Goal: Find contact information: Find contact information

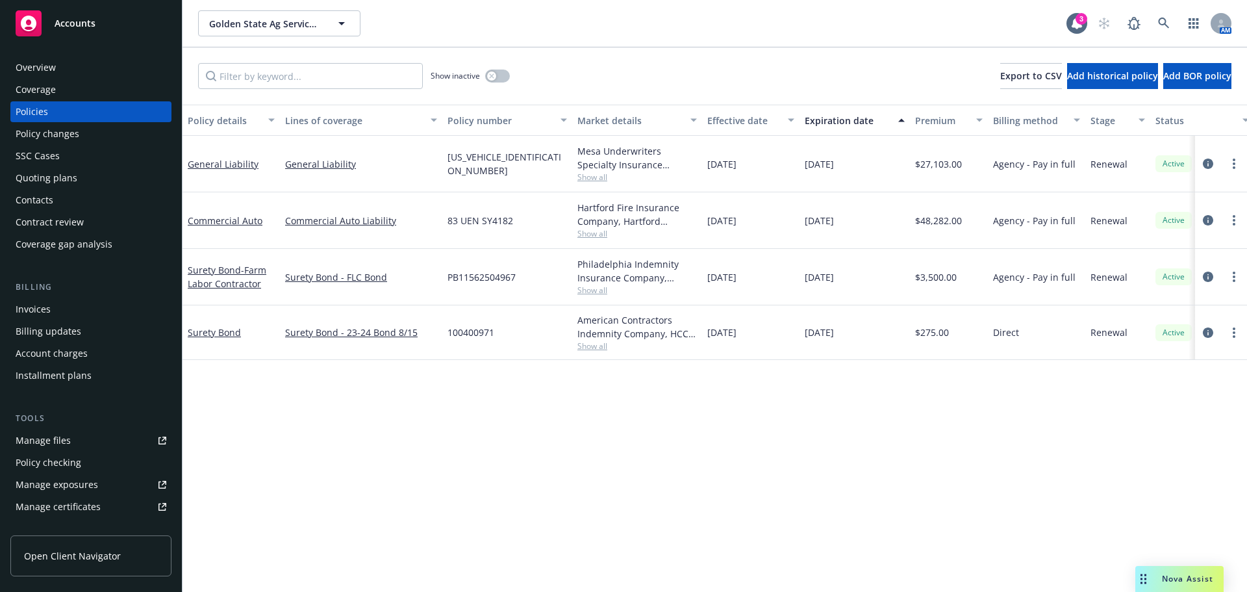
click at [62, 71] on div "Overview" at bounding box center [91, 67] width 151 height 21
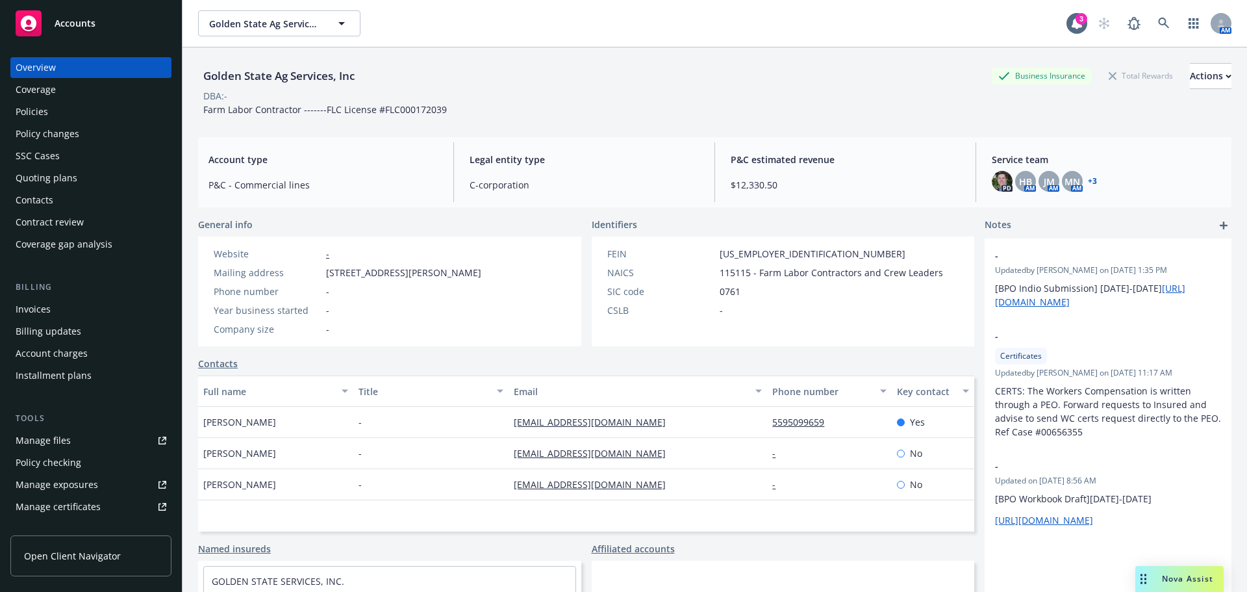
click at [1088, 180] on link "+ 3" at bounding box center [1092, 181] width 9 height 8
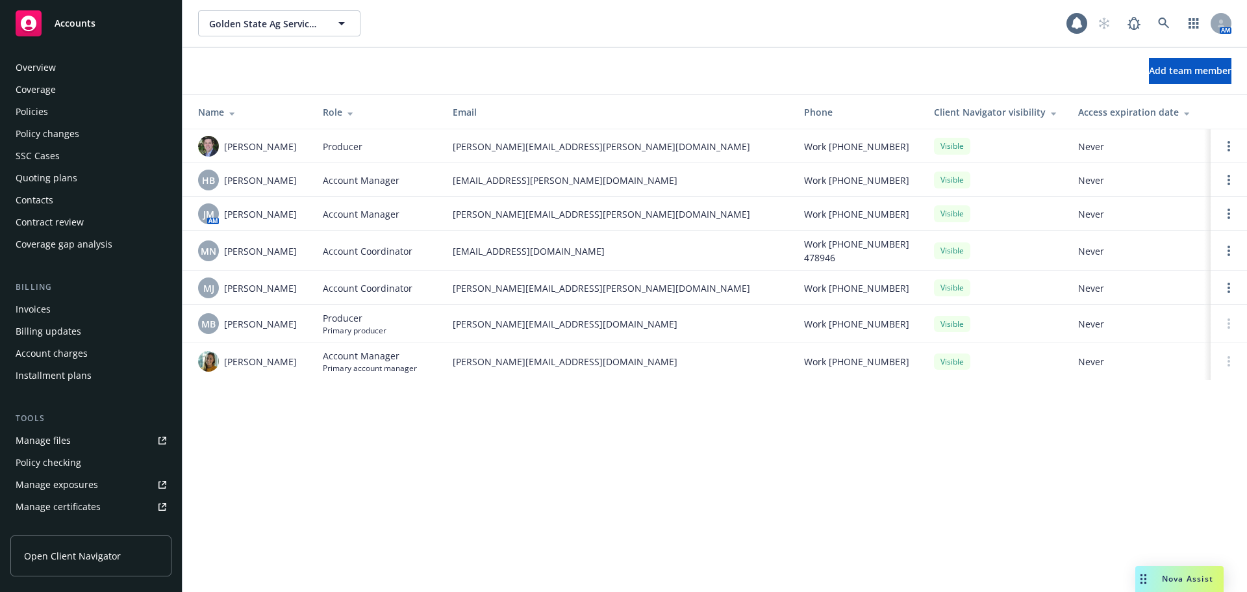
scroll to position [277, 0]
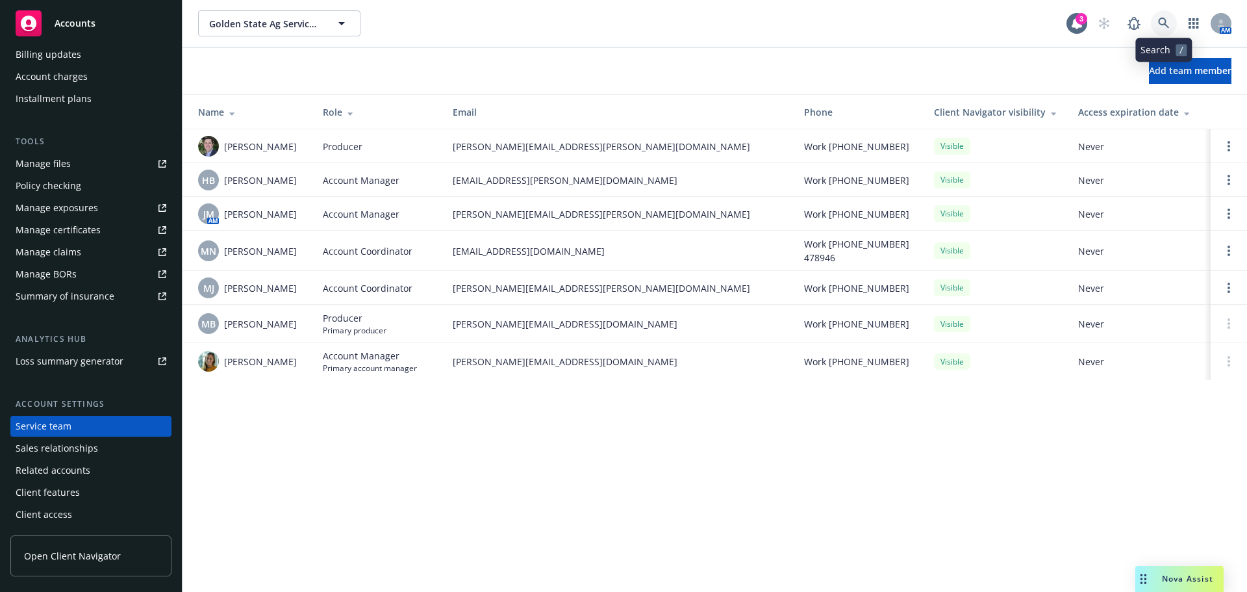
click at [1175, 19] on link at bounding box center [1164, 23] width 26 height 26
click at [1189, 19] on icon "button" at bounding box center [1193, 23] width 10 height 10
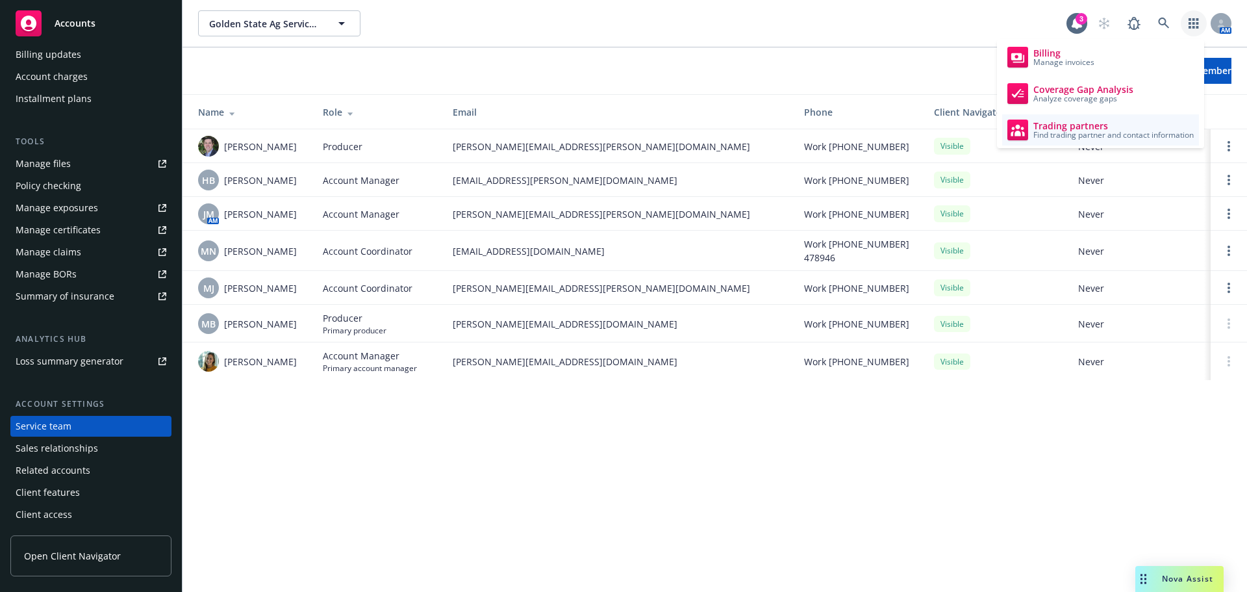
click at [1101, 136] on span "Find trading partner and contact information" at bounding box center [1113, 135] width 160 height 8
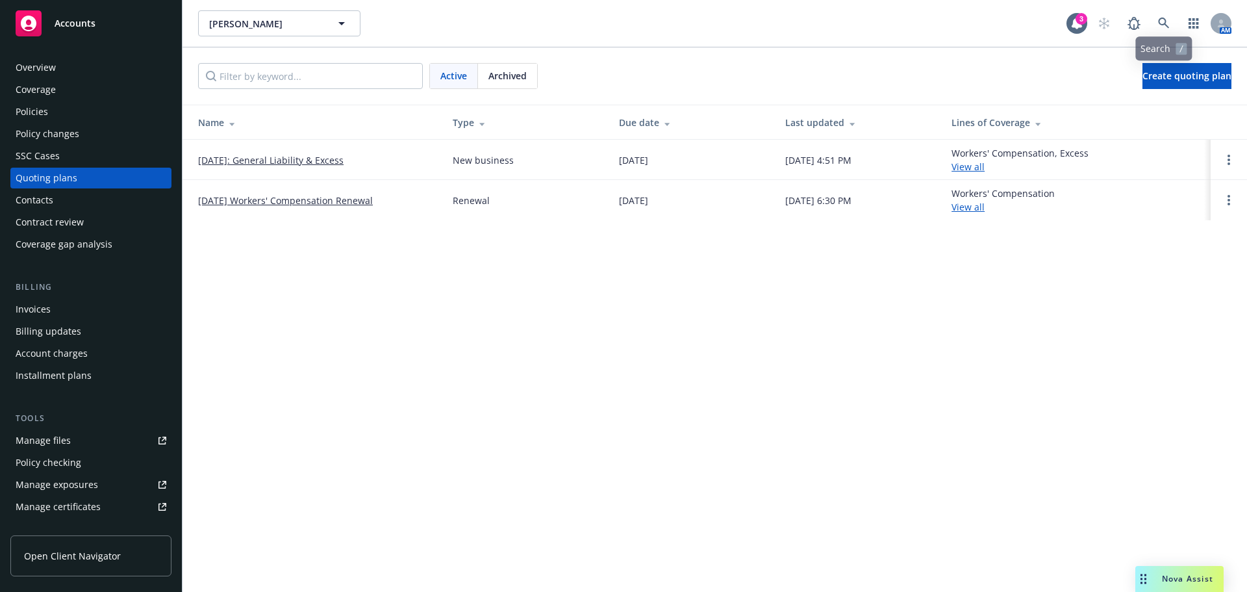
click at [1179, 24] on div "AM" at bounding box center [1161, 23] width 140 height 26
click at [1166, 22] on icon at bounding box center [1164, 24] width 12 height 12
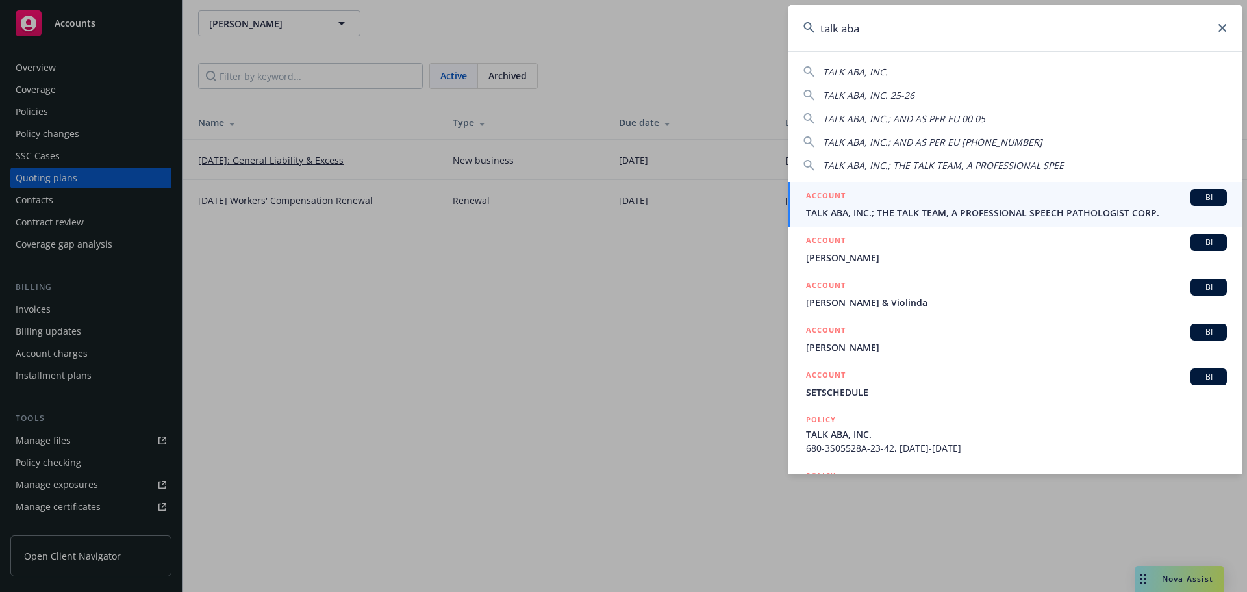
type input "talk aba"
click at [871, 206] on span "TALK ABA, INC.; THE TALK TEAM, A PROFESSIONAL SPEECH PATHOLOGIST CORP." at bounding box center [1016, 213] width 421 height 14
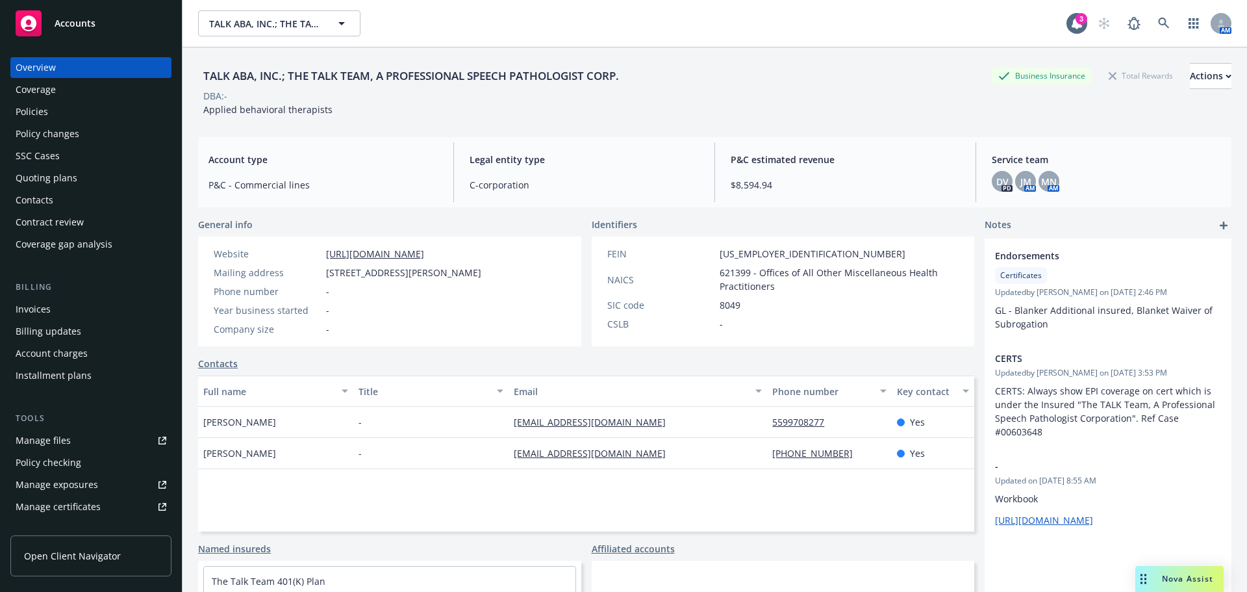
click at [68, 110] on div "Policies" at bounding box center [91, 111] width 151 height 21
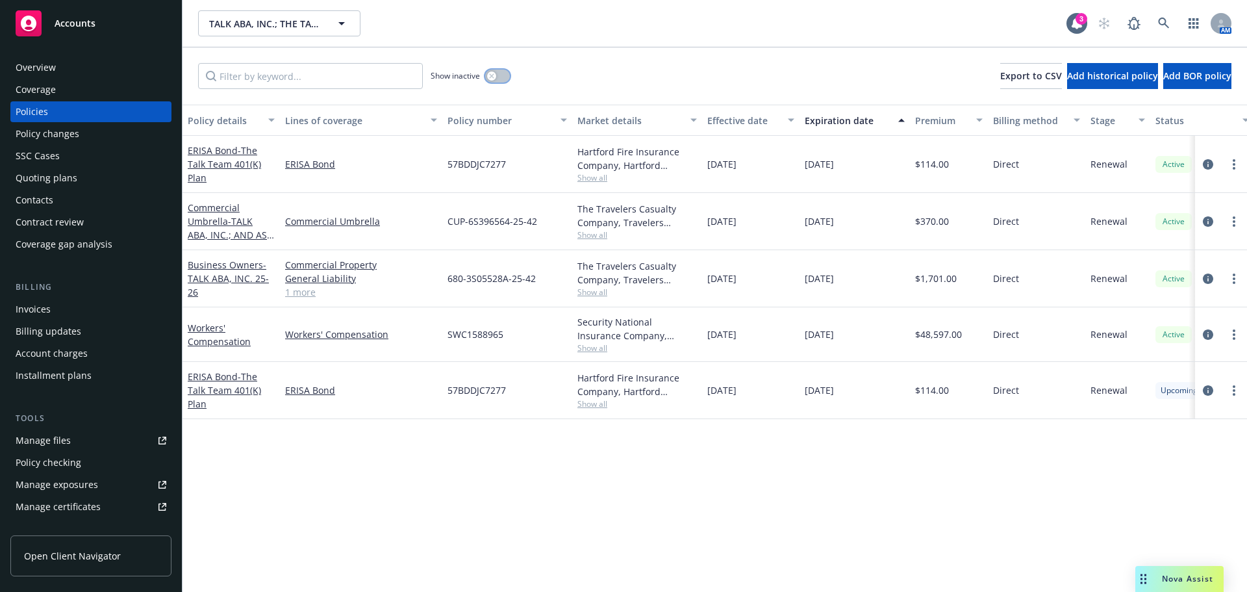
click at [494, 77] on icon "button" at bounding box center [491, 75] width 5 height 5
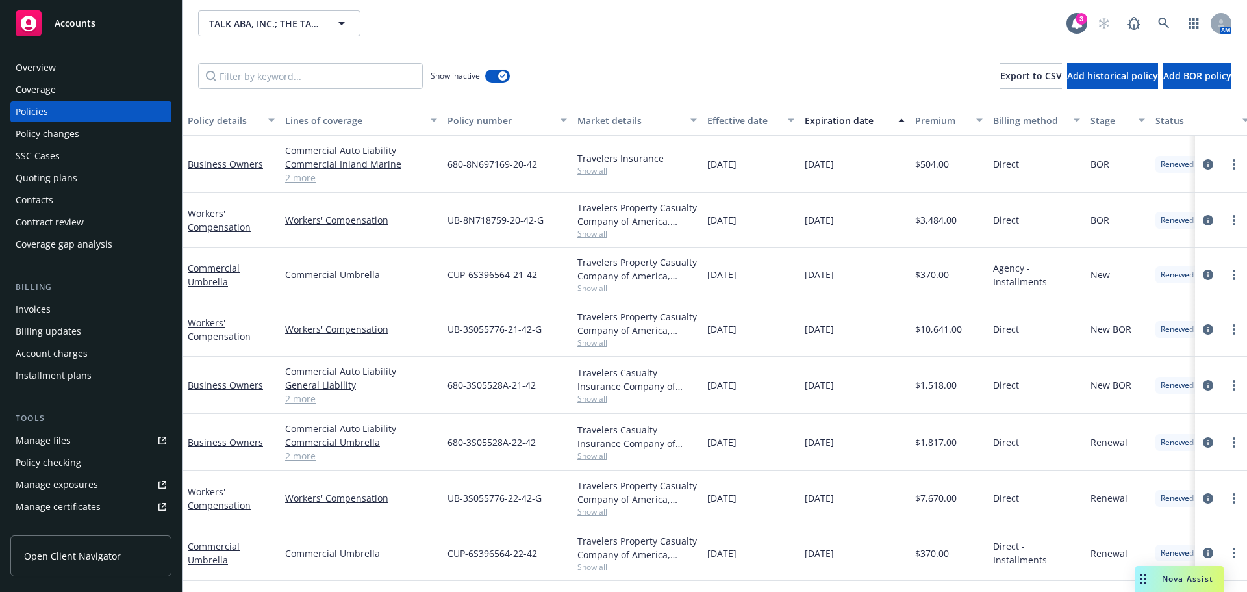
click at [69, 181] on div "Quoting plans" at bounding box center [47, 178] width 62 height 21
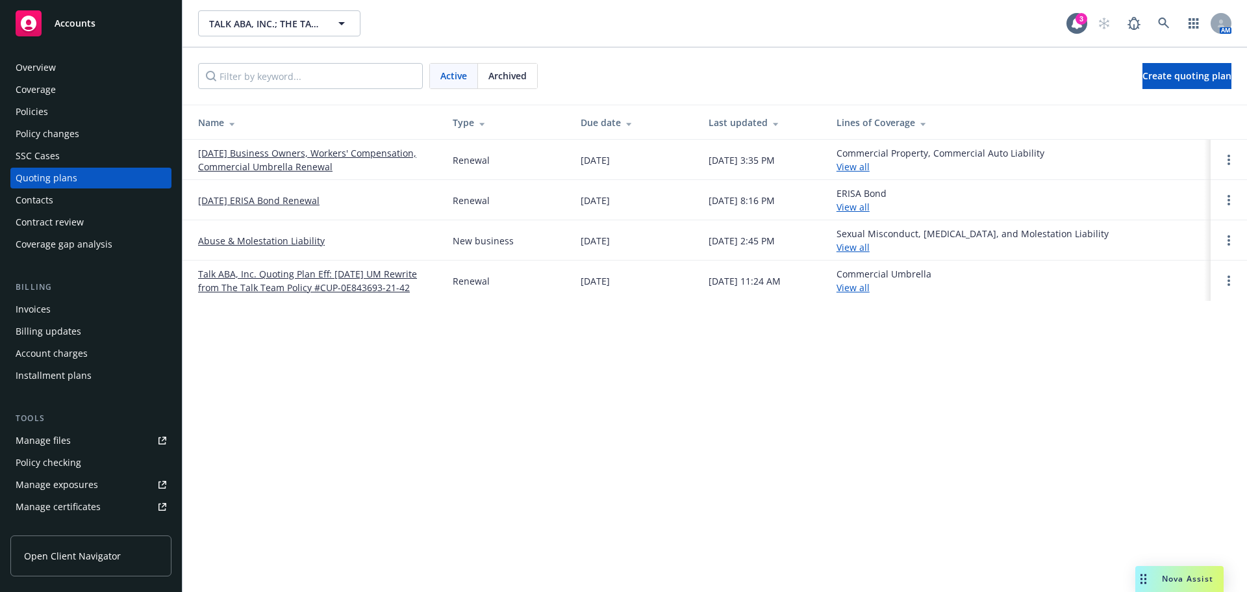
click at [245, 166] on link "08/01/25 Business Owners, Workers' Compensation, Commercial Umbrella Renewal" at bounding box center [315, 159] width 234 height 27
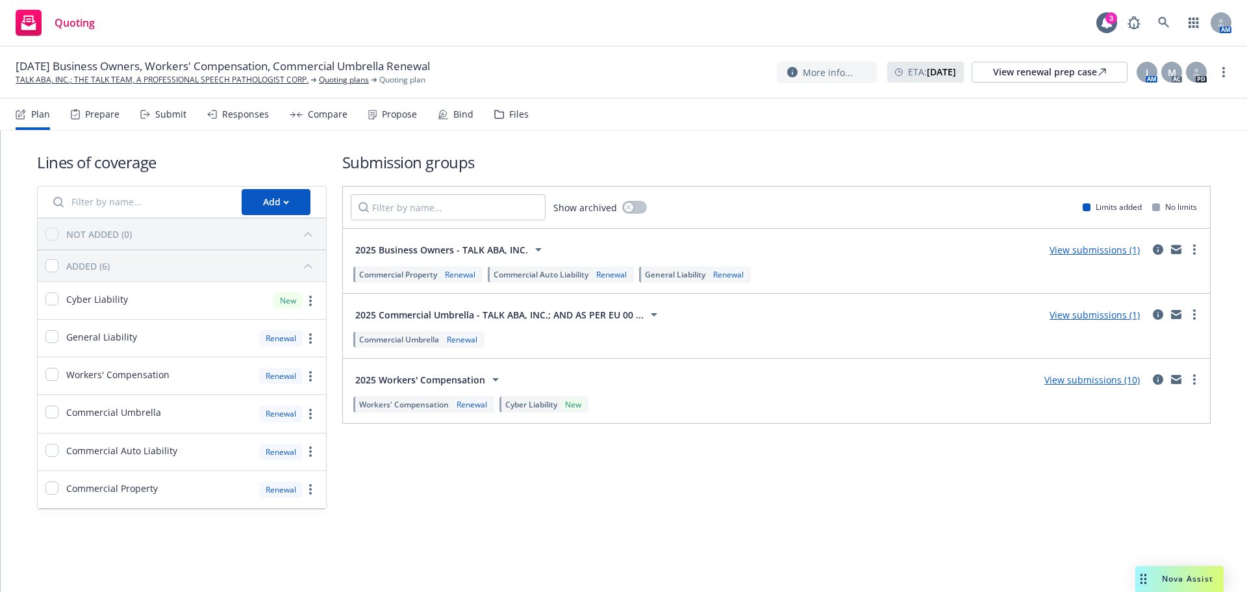
click at [457, 118] on div "Bind" at bounding box center [463, 114] width 20 height 10
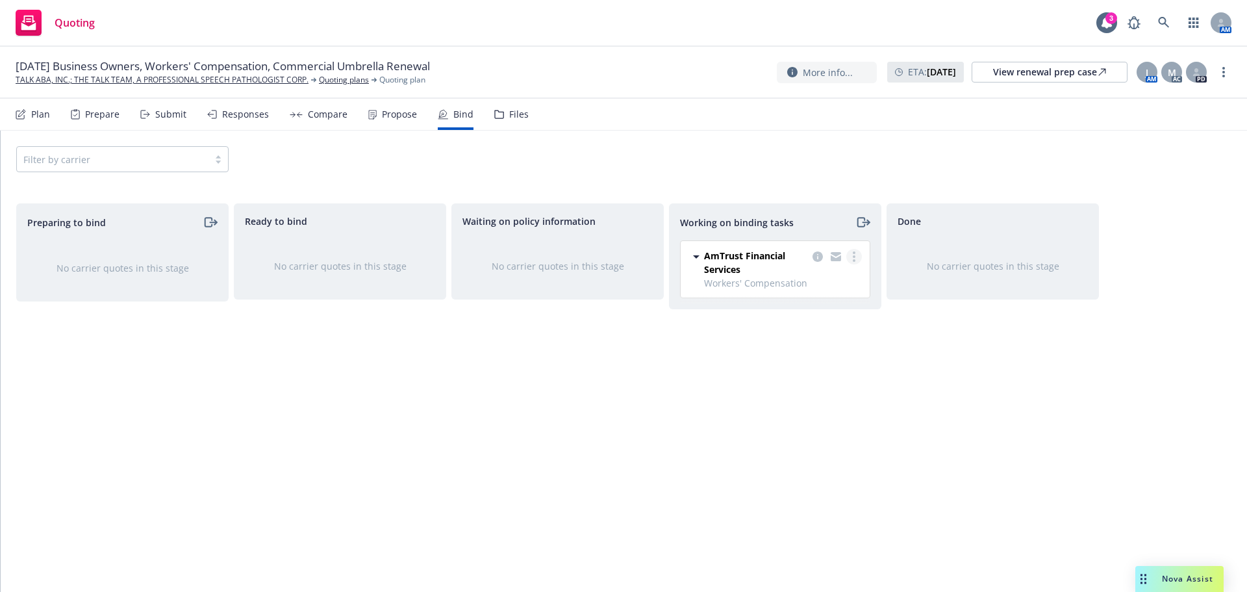
click at [851, 255] on link "more" at bounding box center [854, 257] width 16 height 16
click at [680, 382] on div "Working on binding tasks AmTrust Financial Services Workers' Compensation 08/29…" at bounding box center [775, 383] width 212 height 361
click at [258, 116] on div "Responses" at bounding box center [245, 114] width 47 height 10
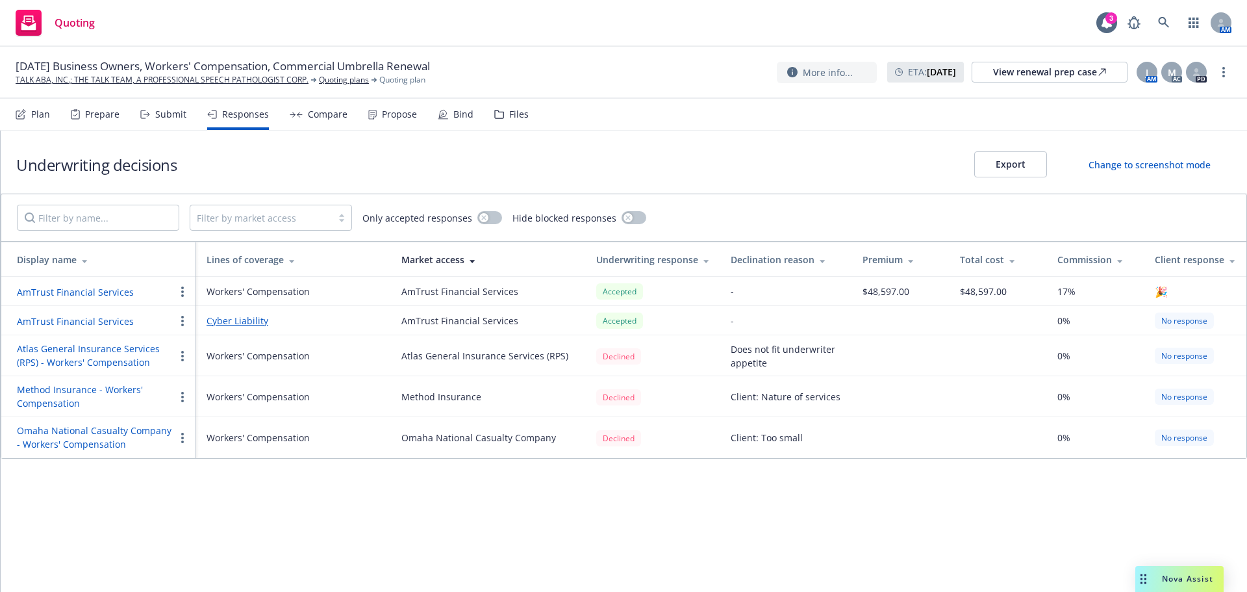
click at [77, 285] on button "AmTrust Financial Services" at bounding box center [75, 292] width 117 height 14
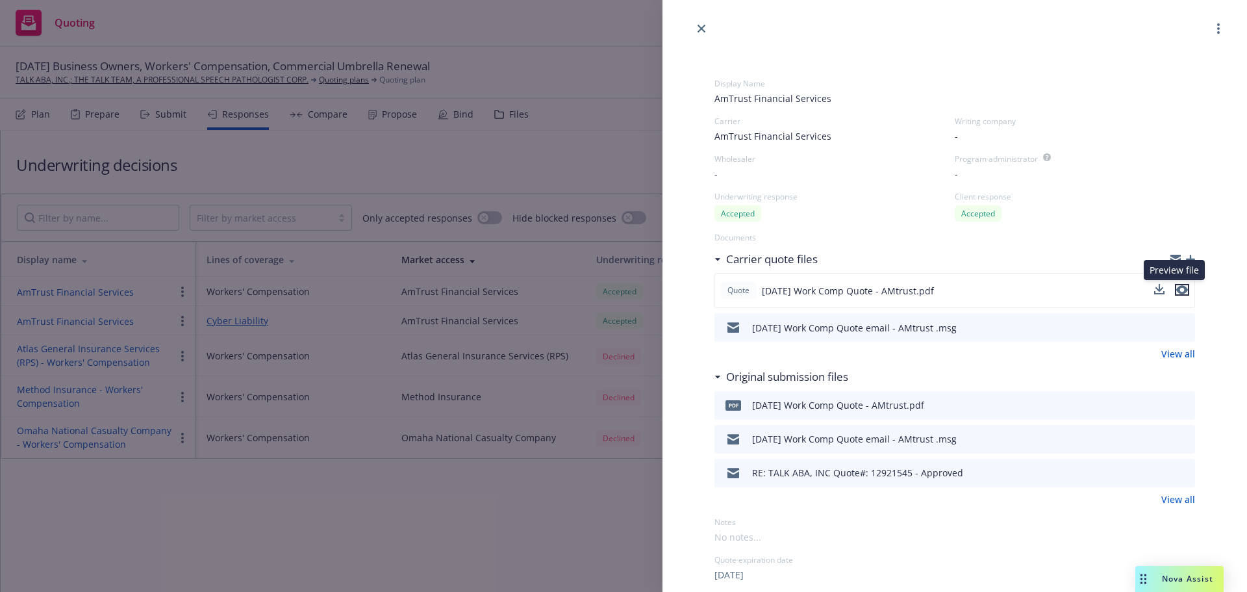
click at [1176, 288] on icon "preview file" at bounding box center [1182, 289] width 12 height 9
click at [694, 32] on div at bounding box center [954, 18] width 584 height 36
click at [697, 32] on icon "close" at bounding box center [701, 29] width 8 height 8
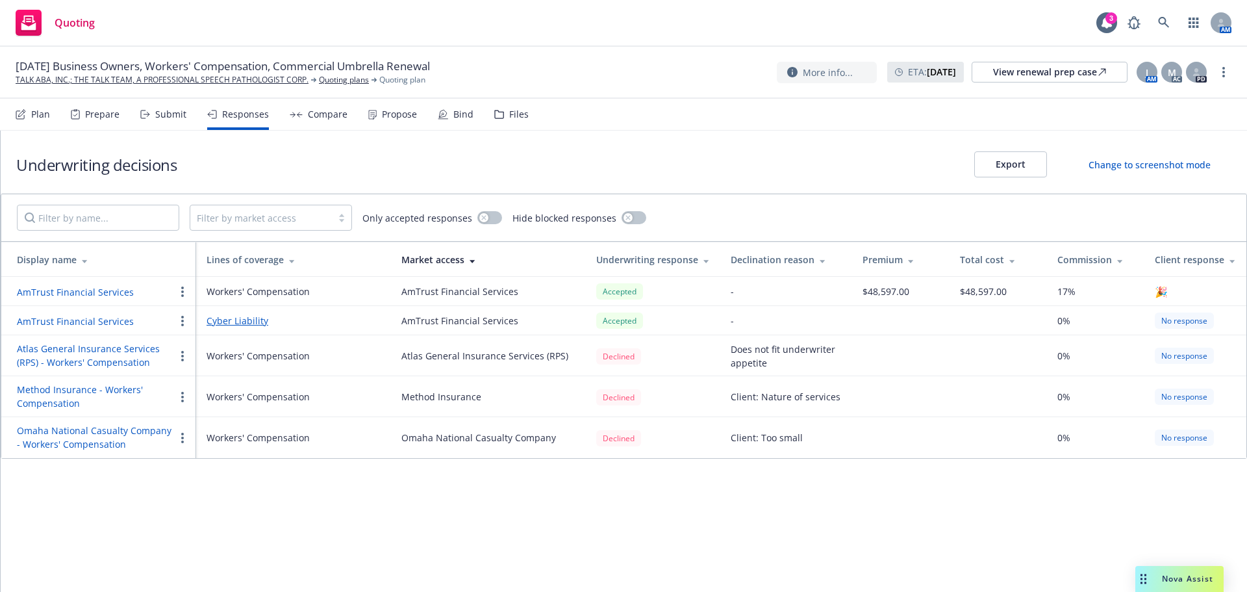
click at [385, 117] on div "Propose" at bounding box center [399, 114] width 35 height 10
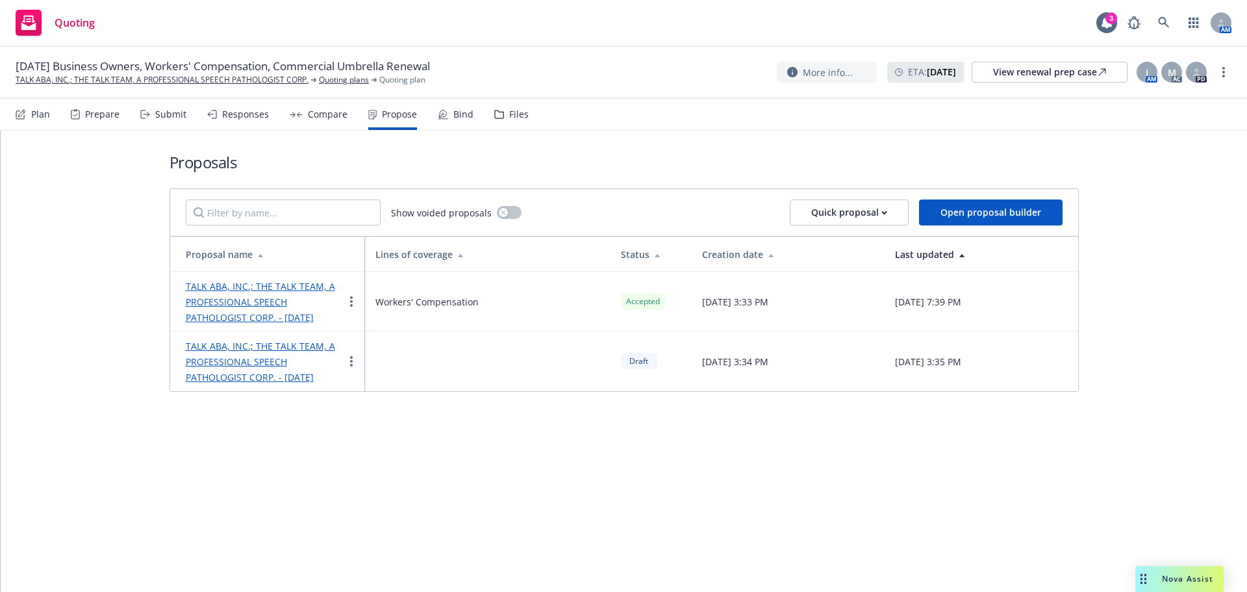
click at [445, 121] on div "Bind" at bounding box center [456, 114] width 36 height 31
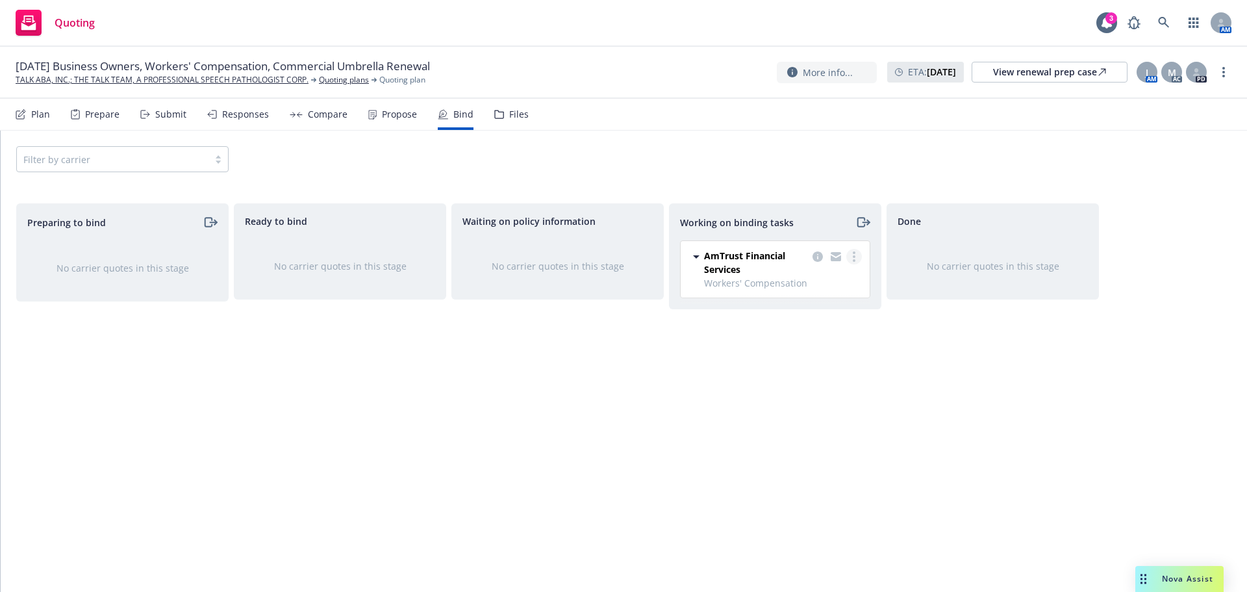
click at [857, 257] on link "more" at bounding box center [854, 257] width 16 height 16
click at [806, 282] on span "Move back one step" at bounding box center [803, 283] width 118 height 12
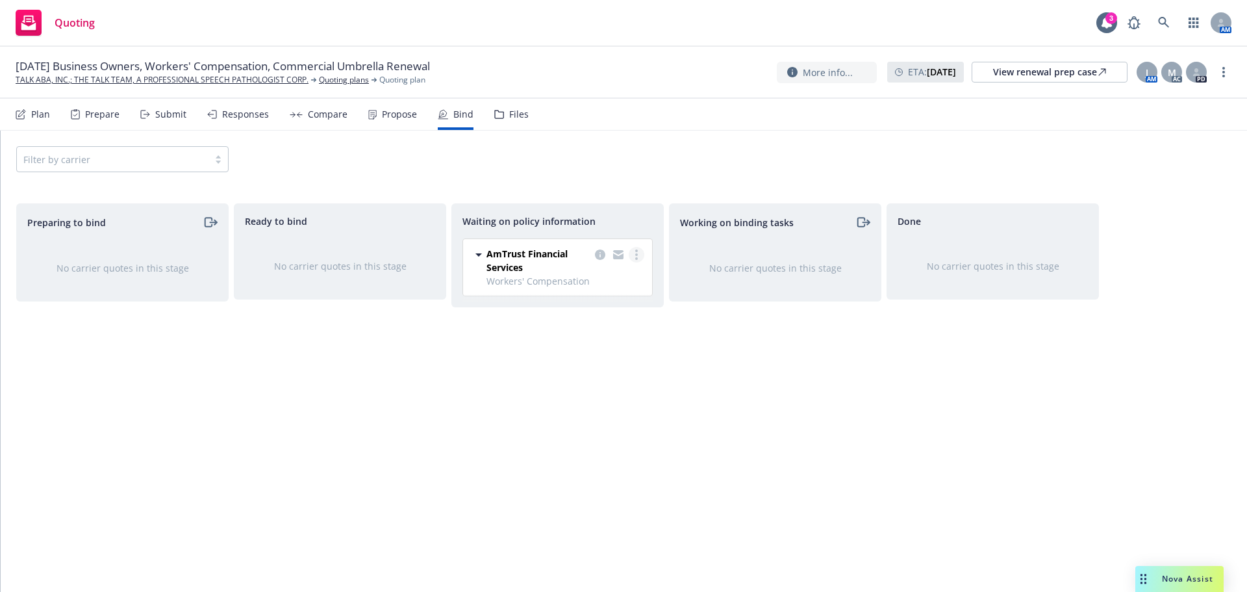
click at [630, 251] on link "more" at bounding box center [637, 255] width 16 height 16
click at [389, 357] on div "Ready to bind No carrier quotes in this stage" at bounding box center [340, 383] width 212 height 361
click at [195, 81] on link "TALK ABA, INC.; THE TALK TEAM, A PROFESSIONAL SPEECH PATHOLOGIST CORP." at bounding box center [162, 80] width 293 height 12
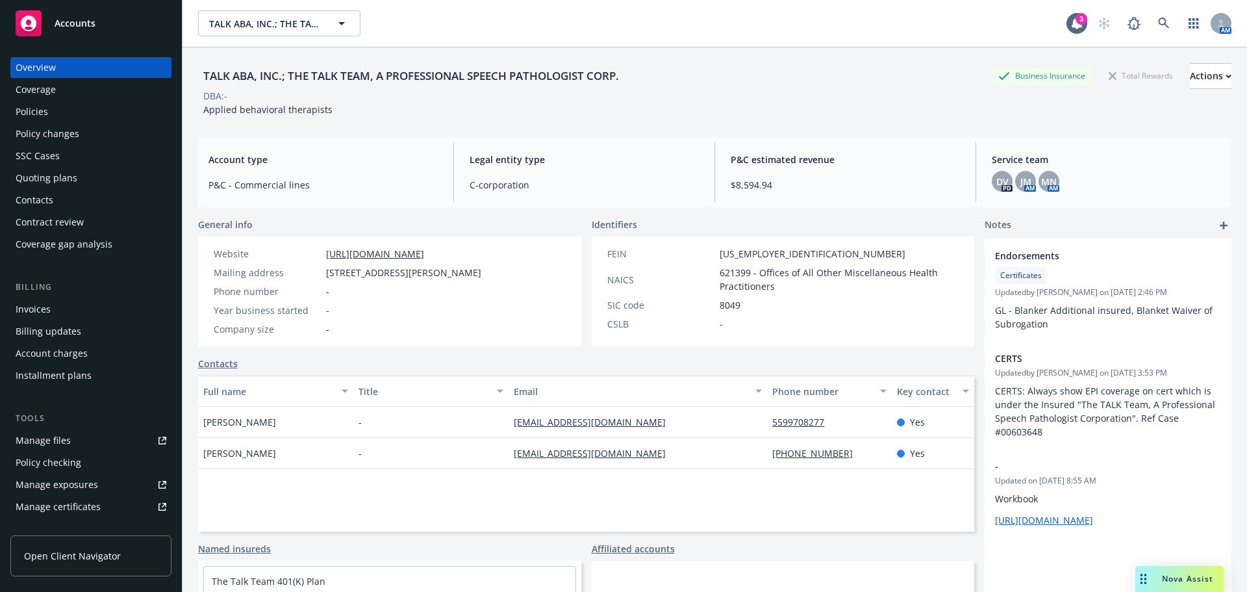
click at [81, 118] on div "Policies" at bounding box center [91, 111] width 151 height 21
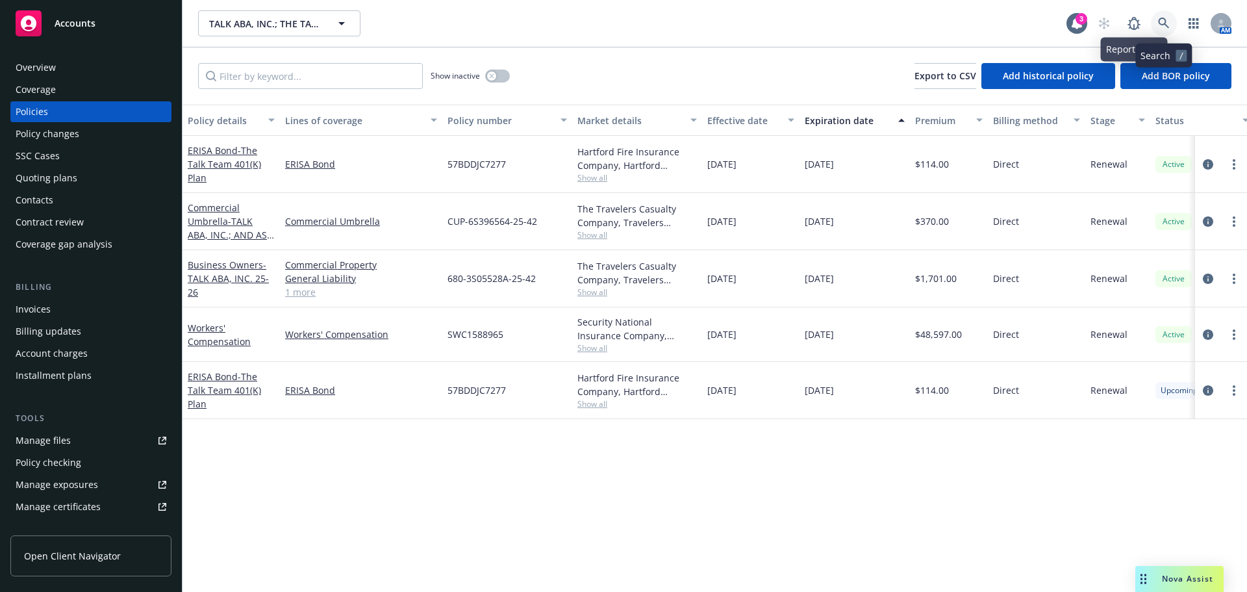
click at [1158, 31] on link at bounding box center [1164, 23] width 26 height 26
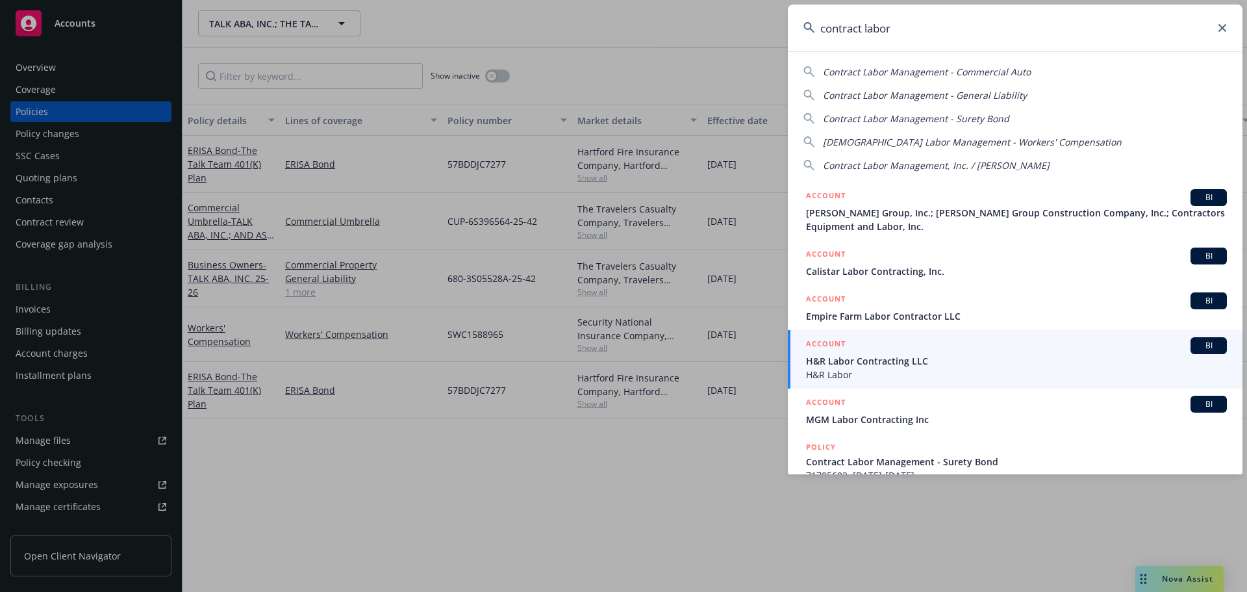
click at [902, 143] on span "Contract Labor Management - Workers' Compensation" at bounding box center [972, 142] width 299 height 12
type input "Contract Labor Management - Workers' Compensation"
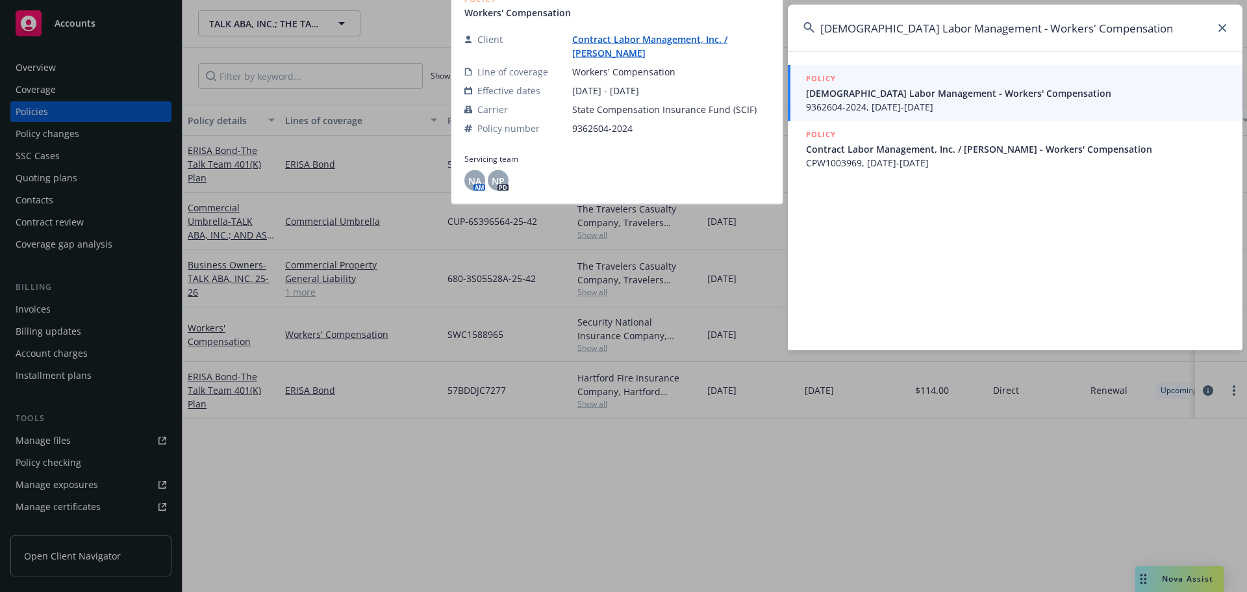
click at [877, 95] on span "Contract Labor Management - Workers' Compensation" at bounding box center [1016, 93] width 421 height 14
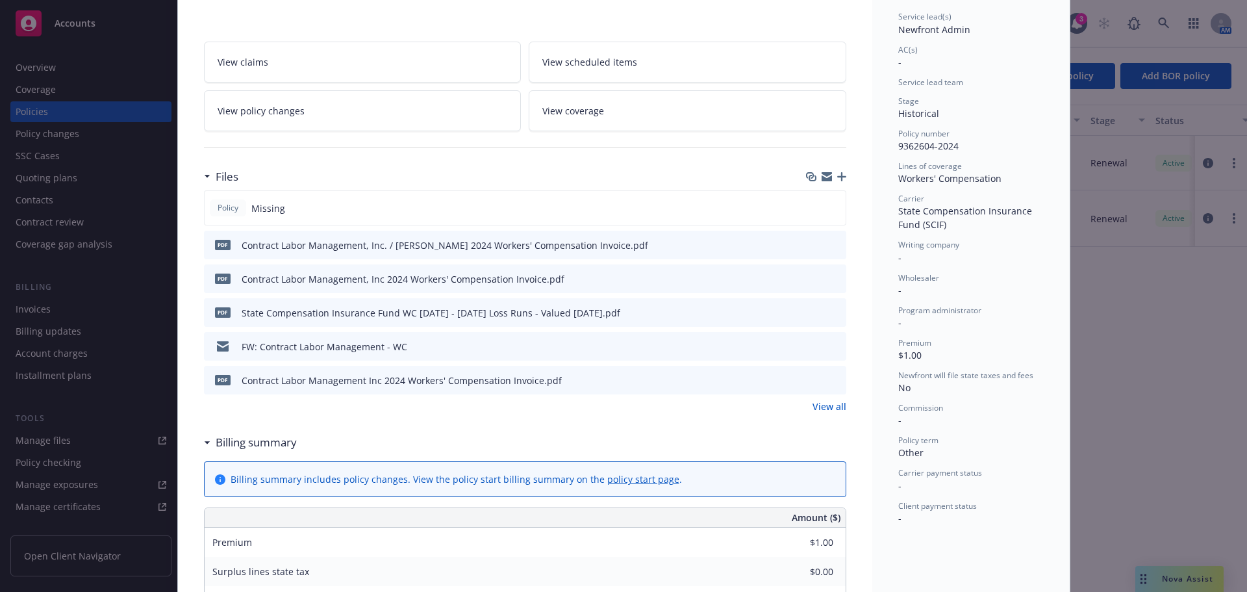
scroll to position [325, 0]
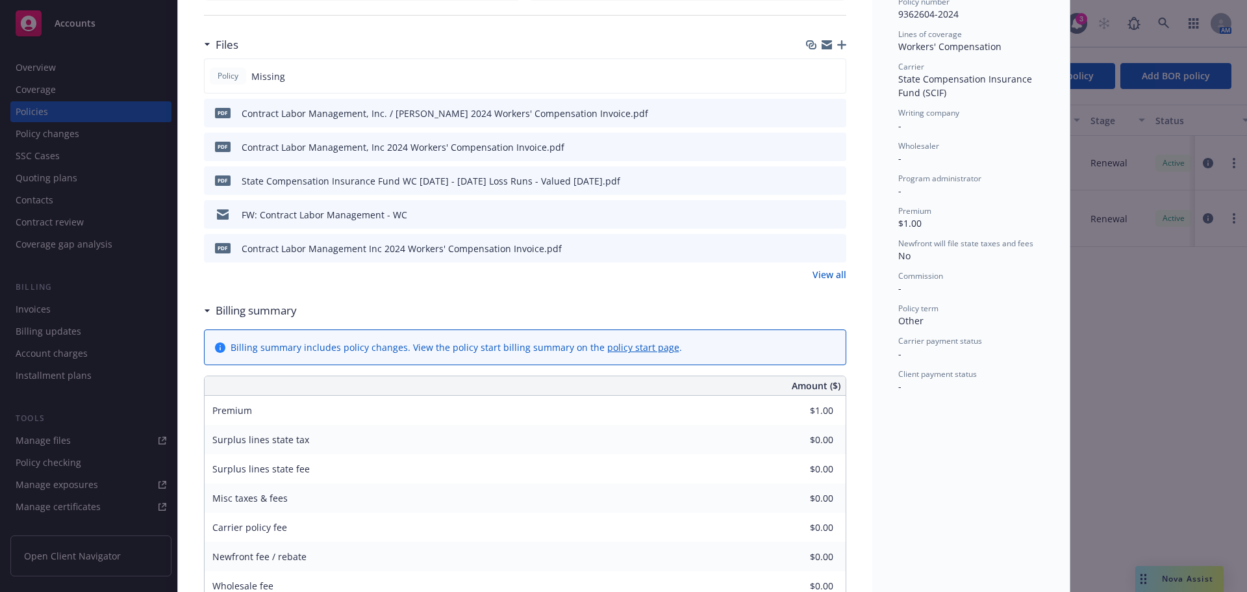
click at [827, 273] on link "View all" at bounding box center [829, 275] width 34 height 14
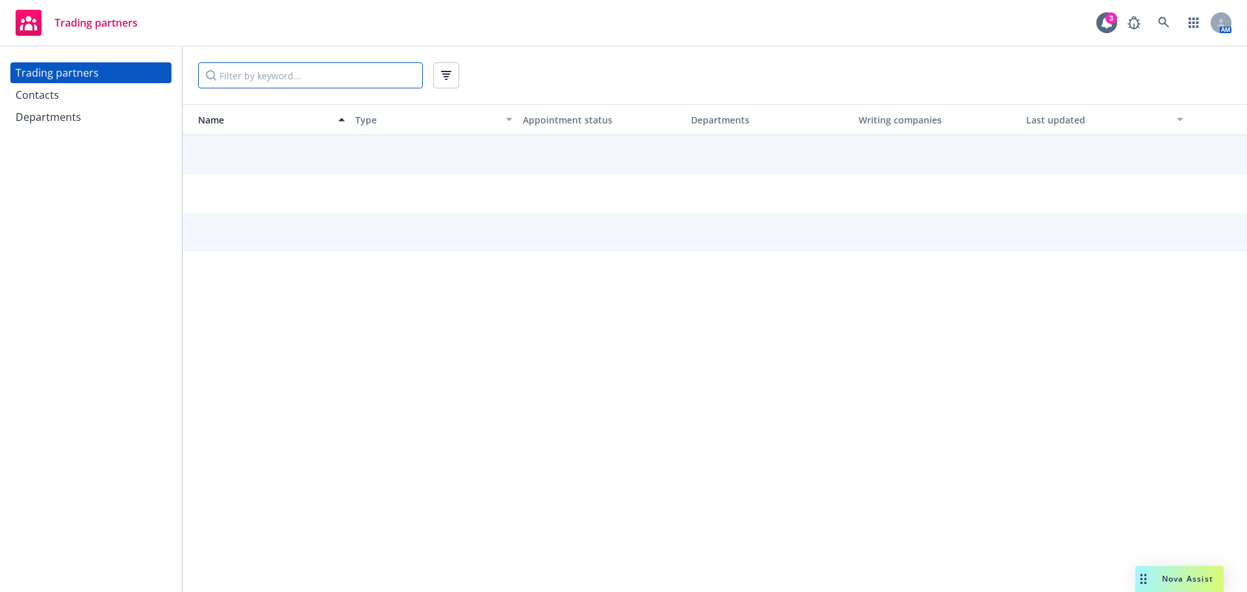
click at [284, 73] on input "Filter by keyword..." at bounding box center [310, 75] width 225 height 26
click at [102, 103] on div "Contacts" at bounding box center [91, 94] width 151 height 21
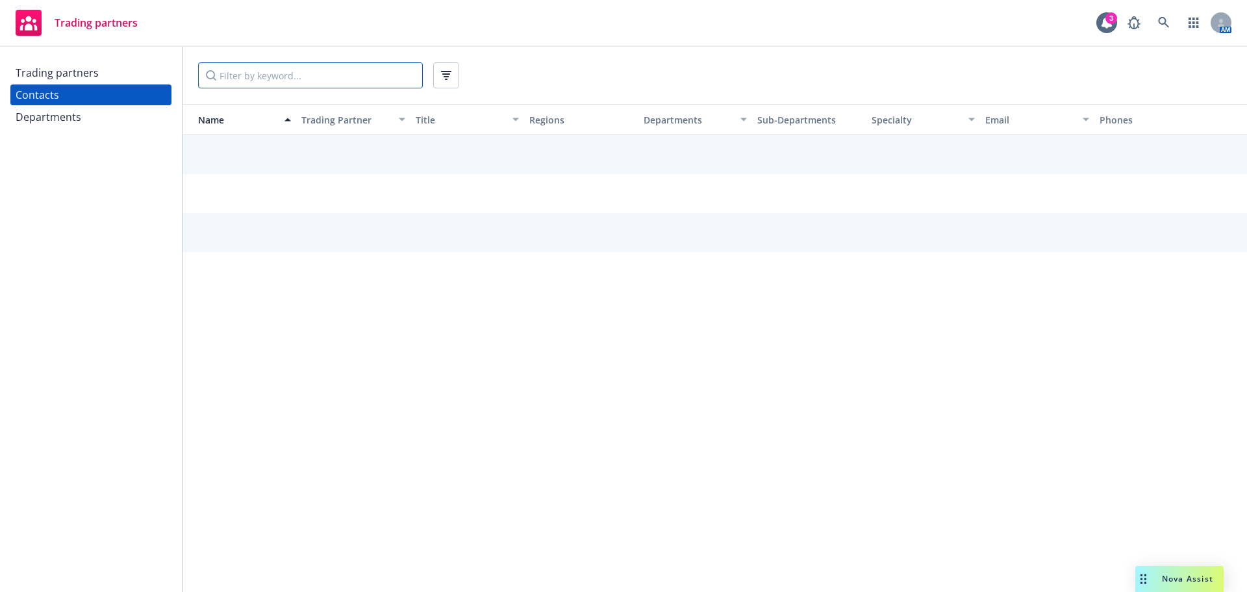
click at [273, 77] on input "Filter by keyword..." at bounding box center [310, 75] width 225 height 26
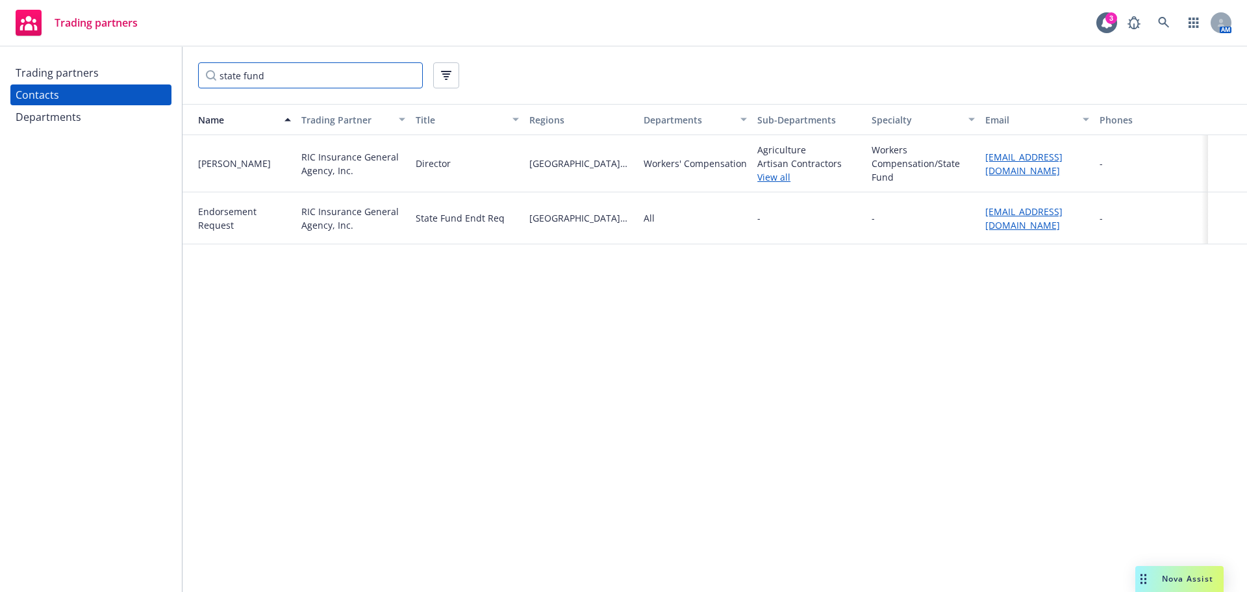
drag, startPoint x: 285, startPoint y: 76, endPoint x: 210, endPoint y: 75, distance: 75.3
click at [210, 75] on input "state fund" at bounding box center [310, 75] width 225 height 26
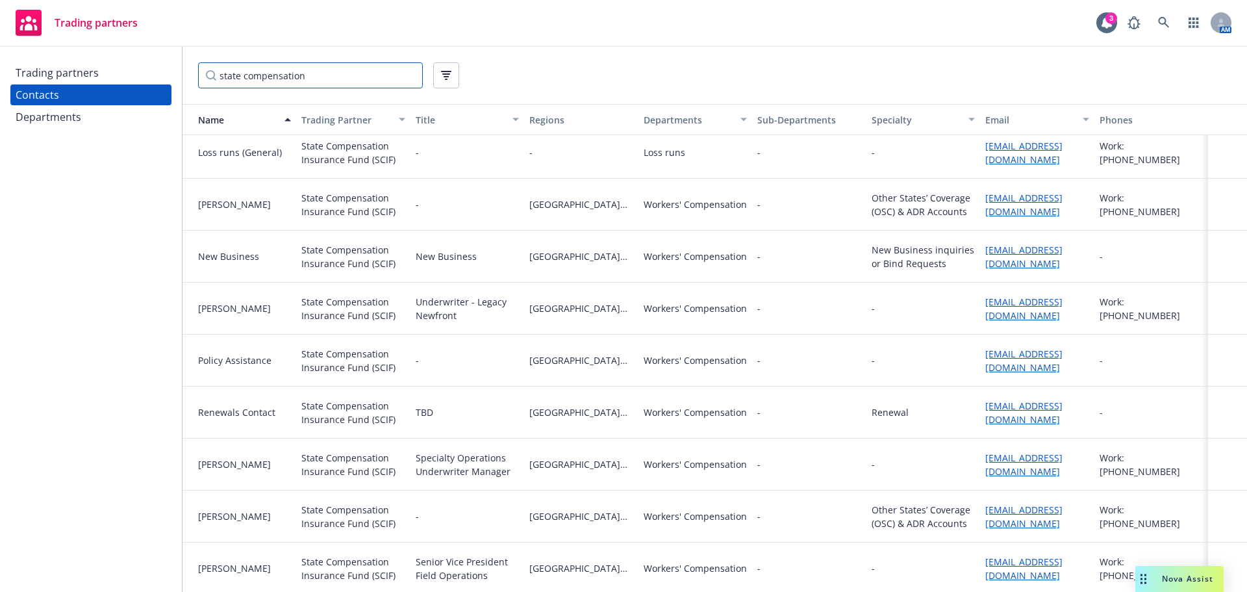
scroll to position [531, 0]
type input "state compensation"
drag, startPoint x: 994, startPoint y: 366, endPoint x: 977, endPoint y: 355, distance: 21.1
click at [980, 355] on div "[EMAIL_ADDRESS][DOMAIN_NAME]" at bounding box center [1037, 358] width 114 height 52
copy link "[EMAIL_ADDRESS][DOMAIN_NAME]"
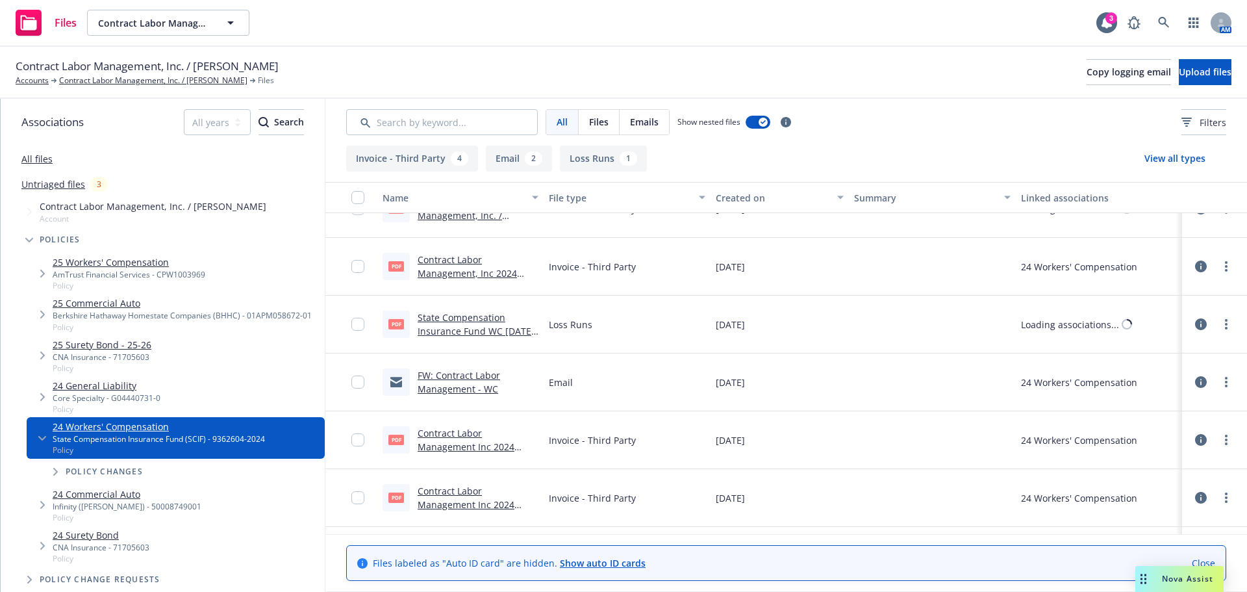
scroll to position [84, 0]
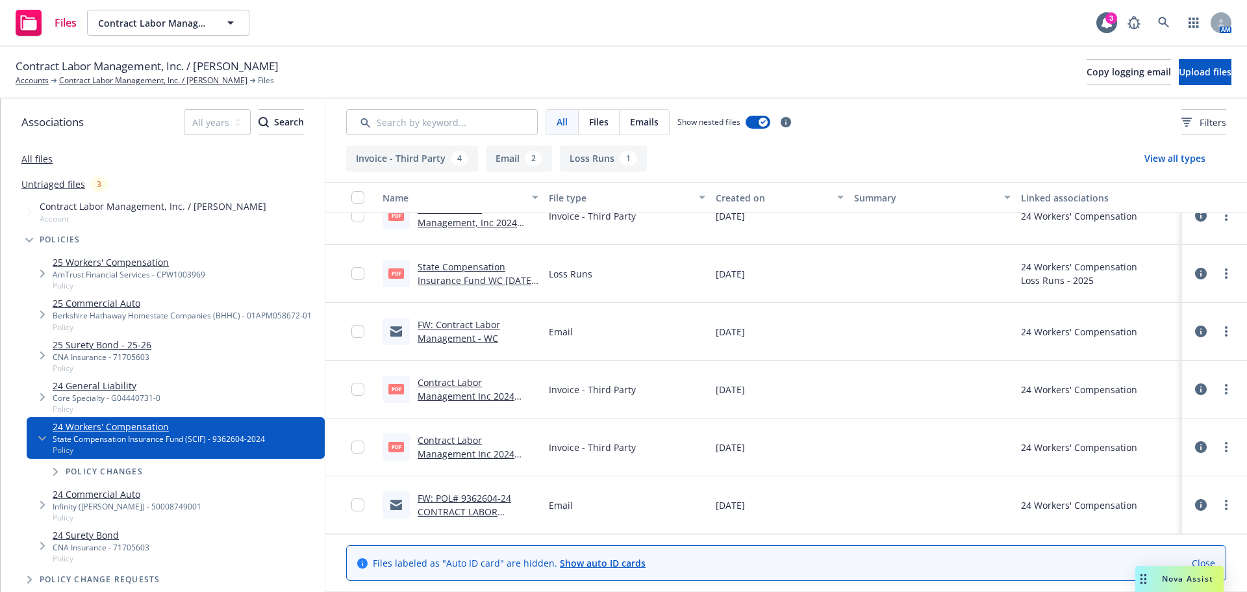
click at [440, 332] on link "FW: Contract Labor Management - WC" at bounding box center [459, 331] width 82 height 26
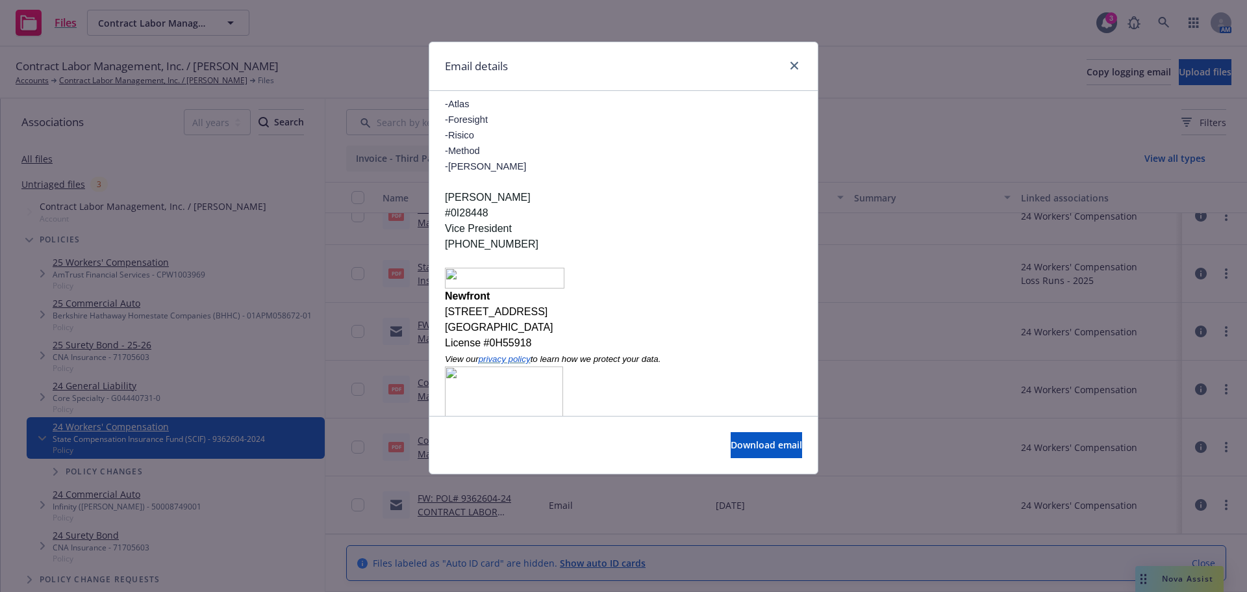
scroll to position [2017, 0]
click at [788, 63] on link "close" at bounding box center [794, 66] width 16 height 16
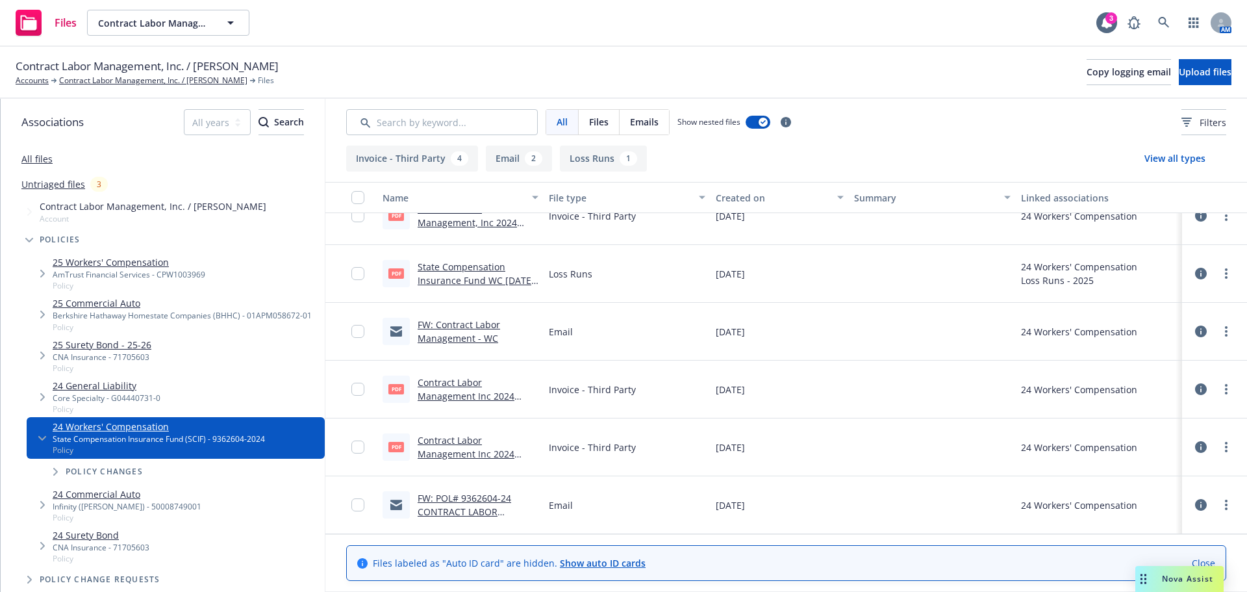
click at [445, 513] on link "FW: POL# 9362604-24 CONTRACT LABOR MANAGEMENT, INC - SCIF Approved WC BOR Chang…" at bounding box center [477, 525] width 118 height 67
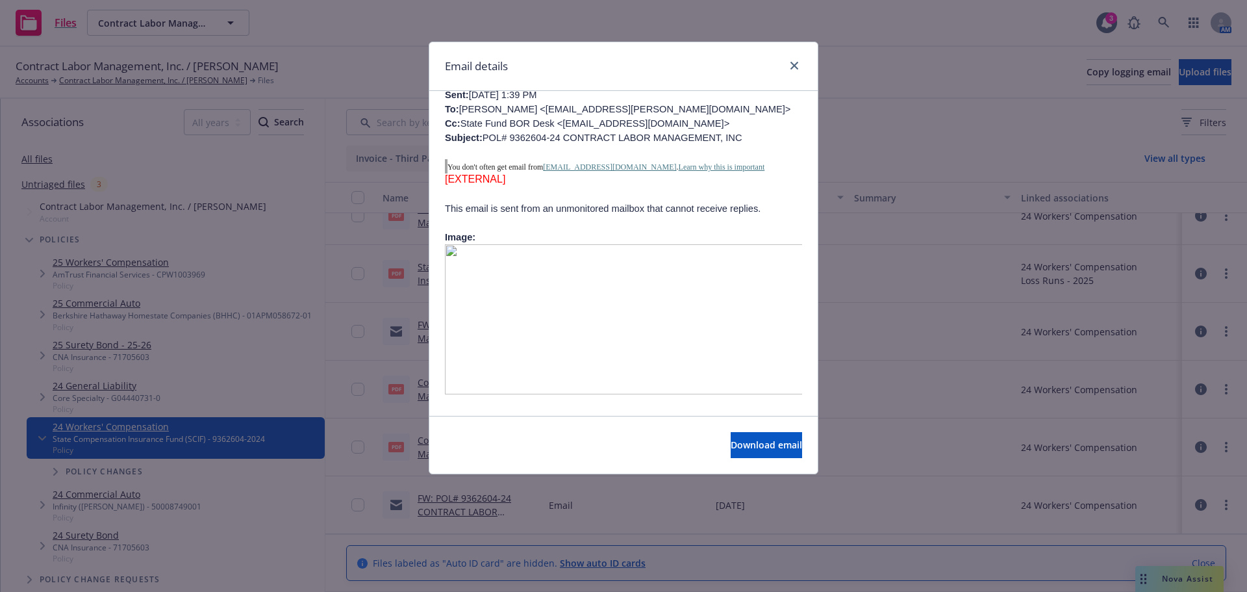
scroll to position [390, 0]
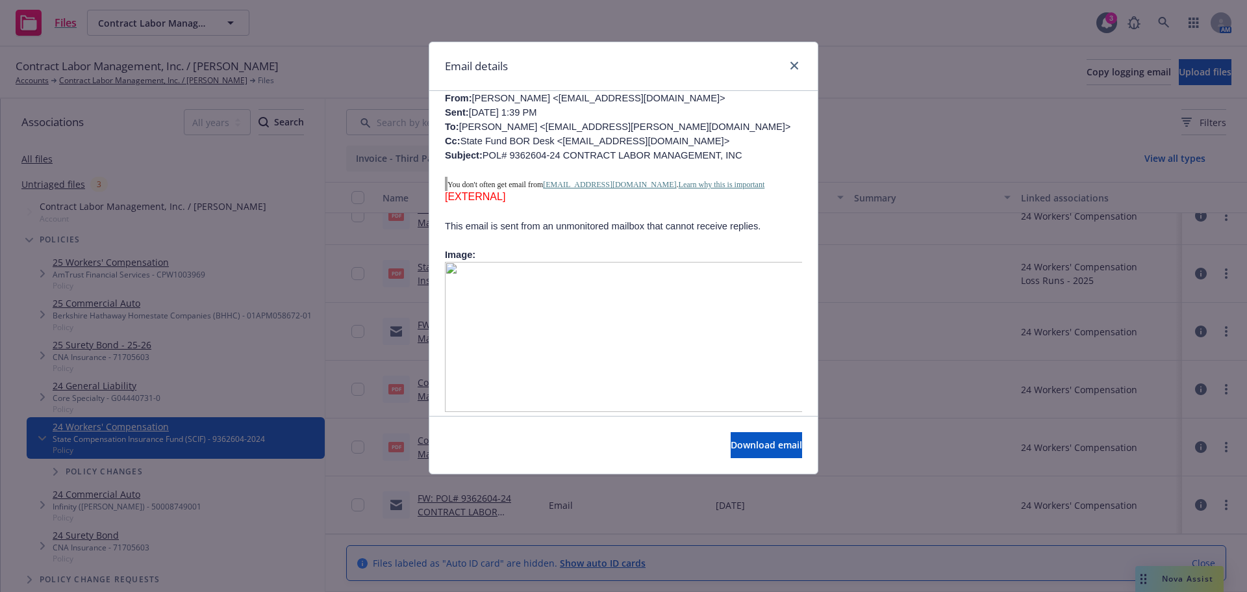
click at [592, 129] on span "Kendra Bates <KBates@scif.com> Sent: Friday, March 14, 2025 1:39 PM To: Sydney …" at bounding box center [617, 127] width 345 height 68
drag, startPoint x: 594, startPoint y: 129, endPoint x: 532, endPoint y: 130, distance: 61.7
click at [532, 130] on span "Kendra Bates <KBates@scif.com> Sent: Friday, March 14, 2025 1:39 PM To: Sydney …" at bounding box center [617, 127] width 345 height 68
copy span "KBates@scif.com>"
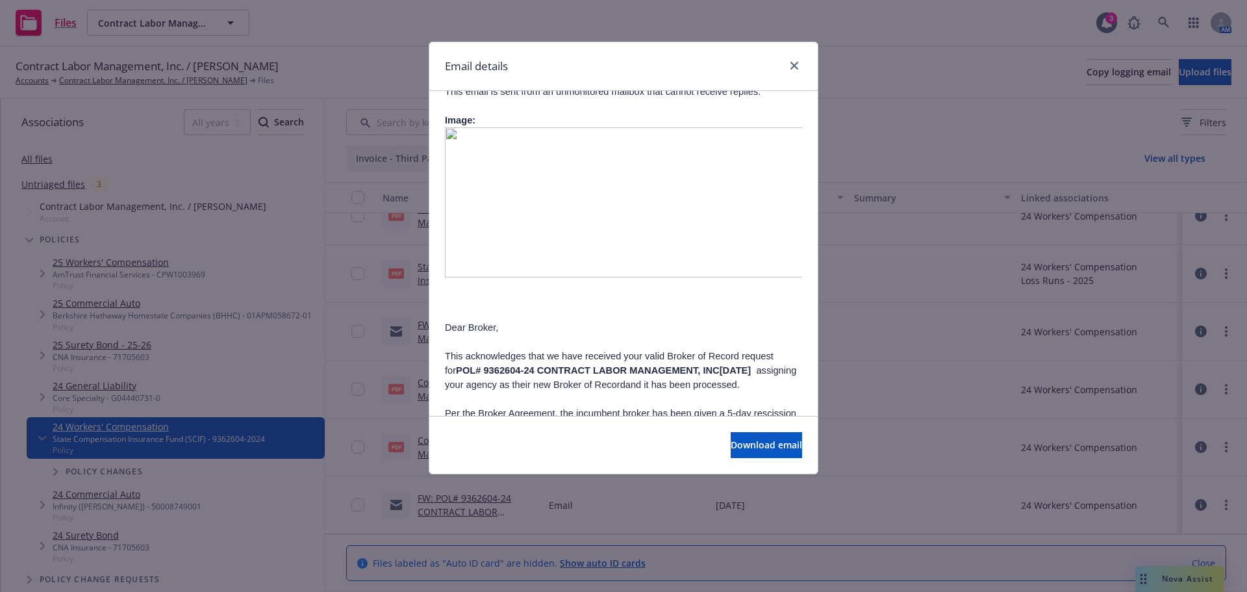
scroll to position [714, 0]
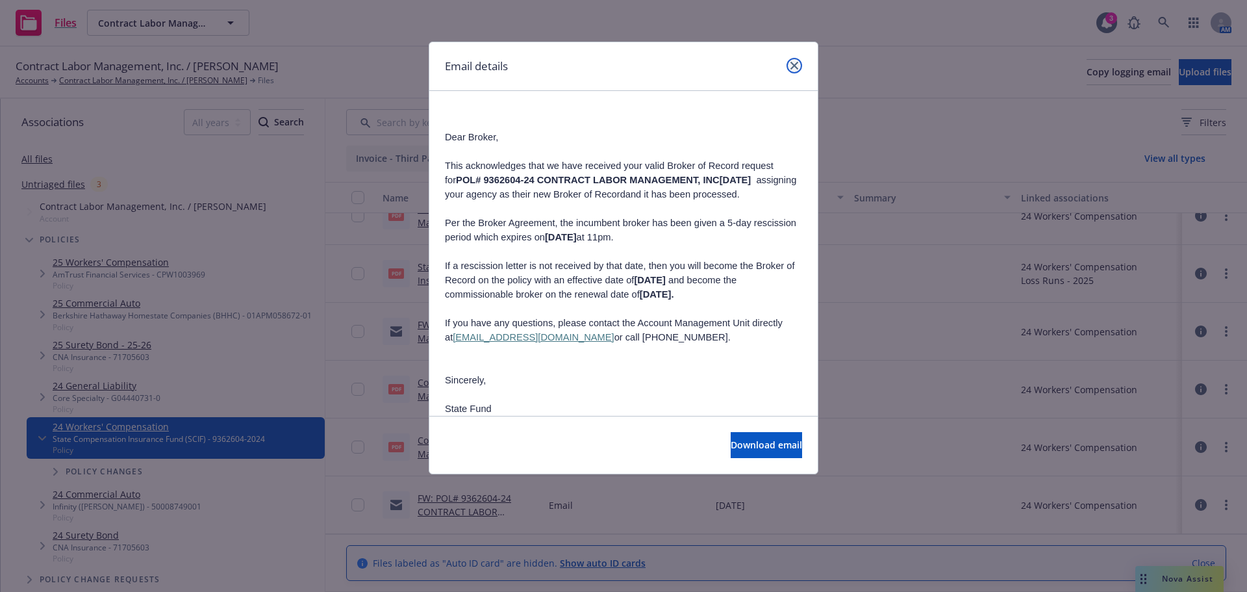
click at [792, 64] on icon "close" at bounding box center [794, 66] width 8 height 8
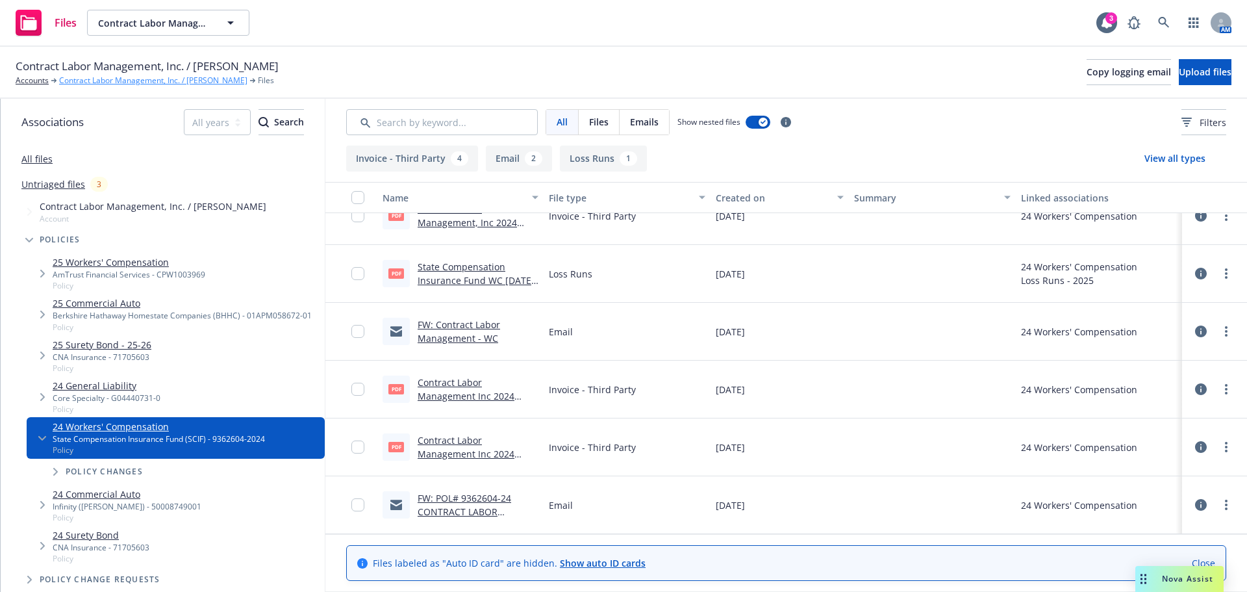
click at [83, 82] on link "Contract Labor Management, Inc. / [PERSON_NAME]" at bounding box center [153, 81] width 188 height 12
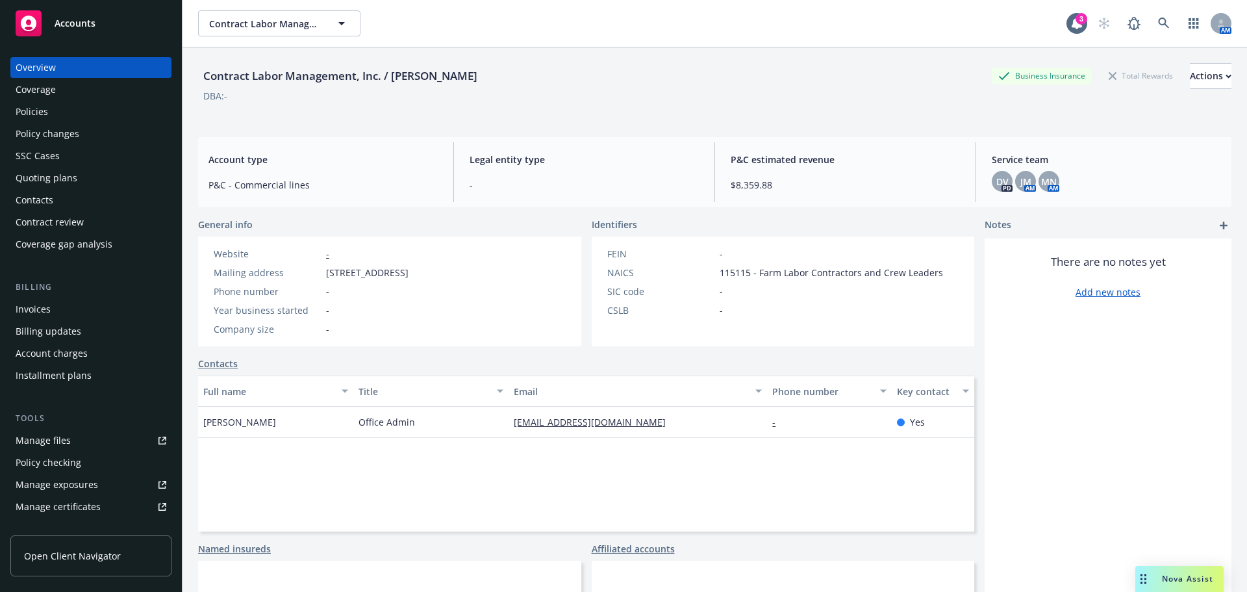
click at [76, 116] on div "Policies" at bounding box center [91, 111] width 151 height 21
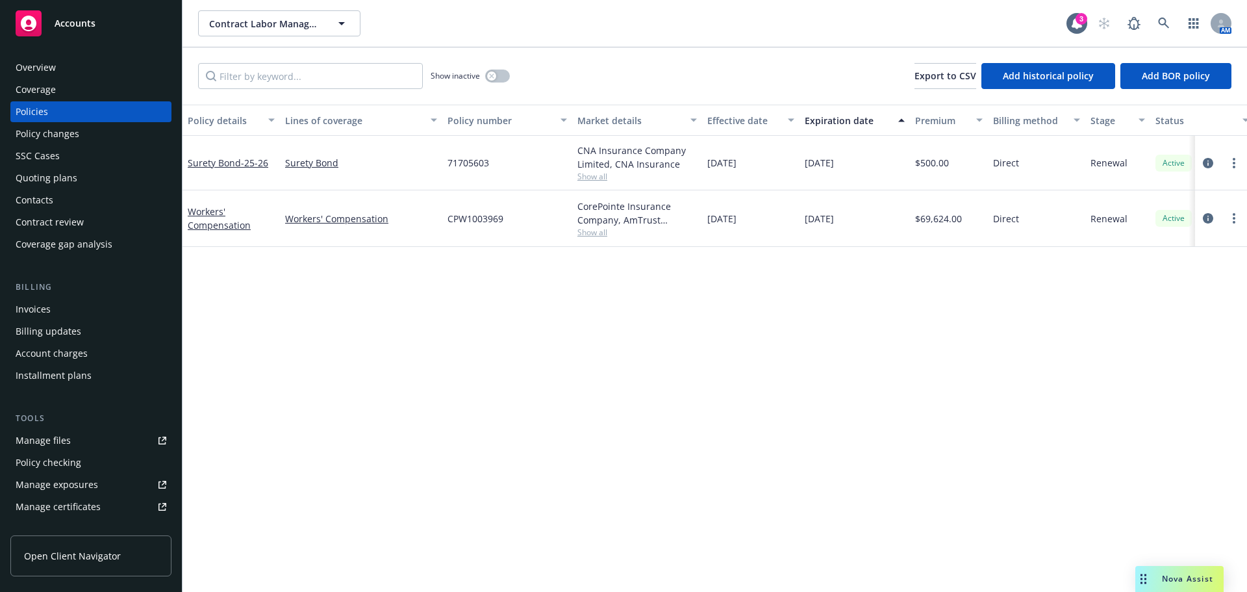
click at [484, 77] on div "Show inactive" at bounding box center [470, 76] width 79 height 26
click at [494, 78] on icon "button" at bounding box center [491, 75] width 5 height 5
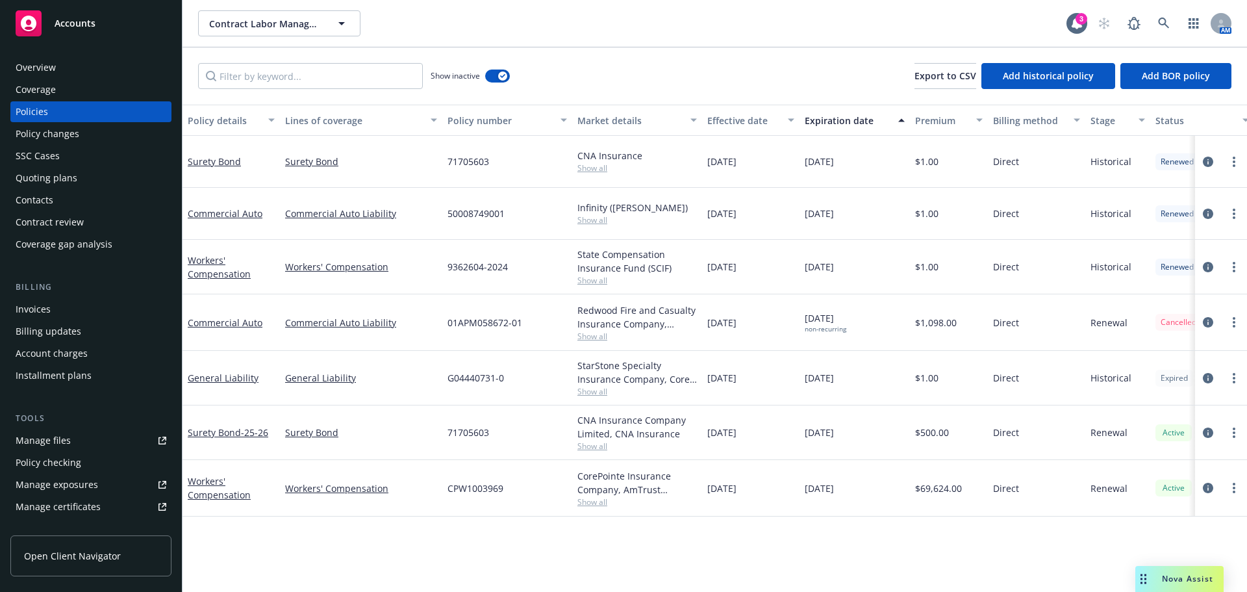
click at [1227, 273] on div at bounding box center [1221, 267] width 42 height 16
click at [1231, 270] on link "more" at bounding box center [1234, 267] width 16 height 16
click at [1144, 445] on link "Copy logging email" at bounding box center [1164, 449] width 153 height 26
